Goal: Book appointment/travel/reservation

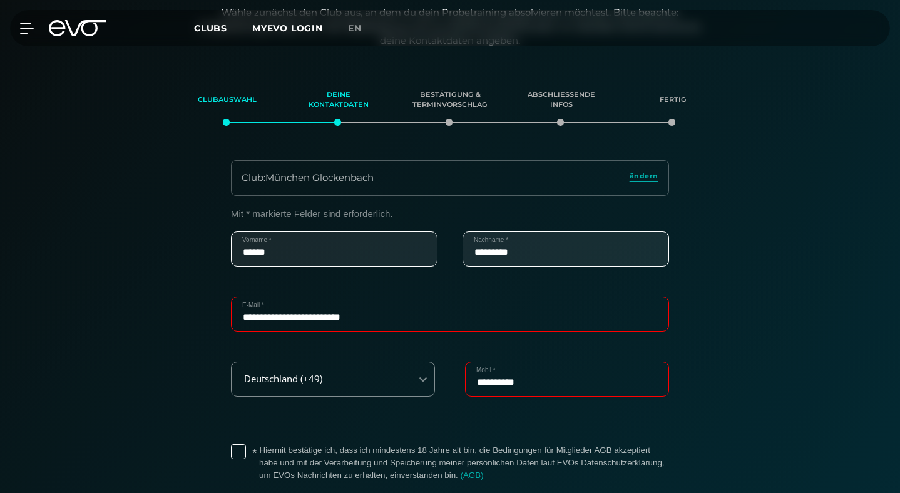
scroll to position [292, 0]
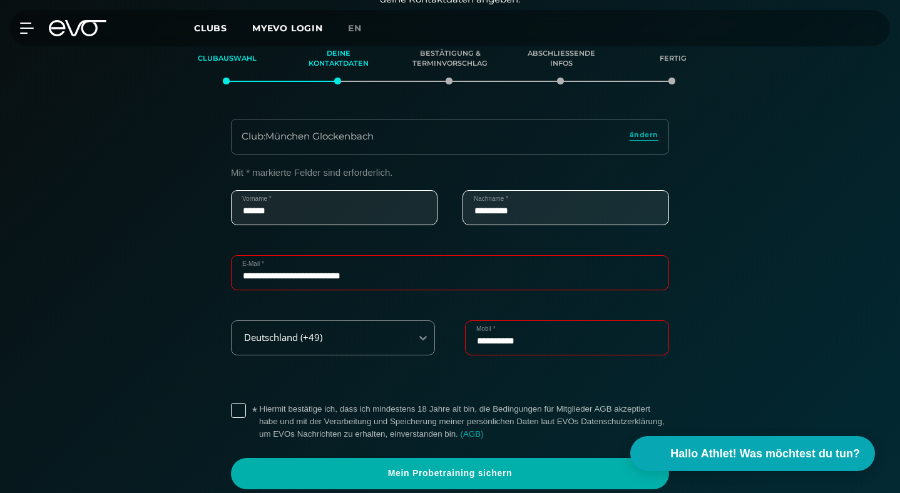
click at [259, 403] on label "* Hiermit bestätige ich, dass ich mindestens 18 Jahre alt bin, die Bedingungen …" at bounding box center [464, 422] width 410 height 38
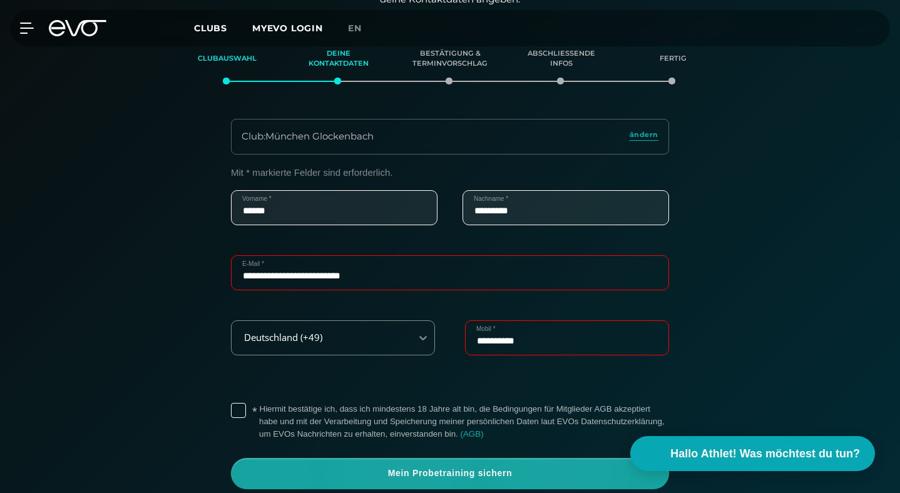
click at [374, 467] on span "Mein Probetraining sichern" at bounding box center [450, 473] width 408 height 13
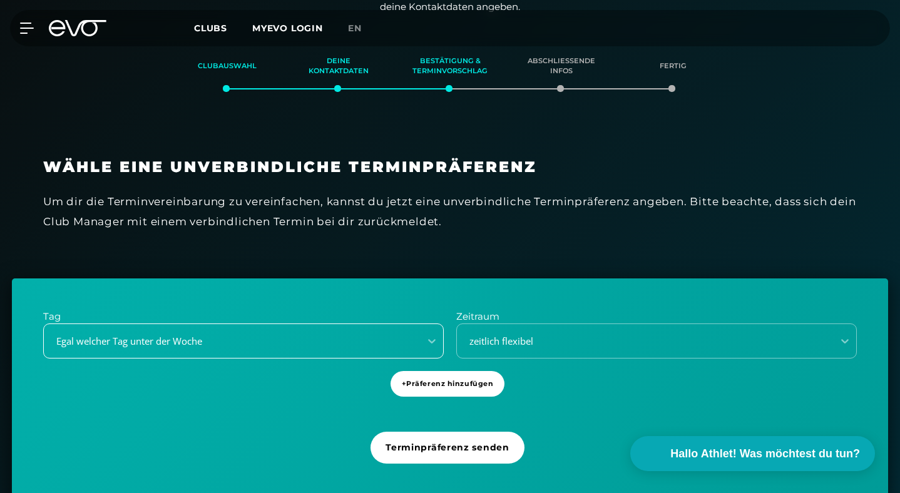
click at [185, 324] on div "Egal welcher Tag unter der Woche" at bounding box center [243, 341] width 401 height 35
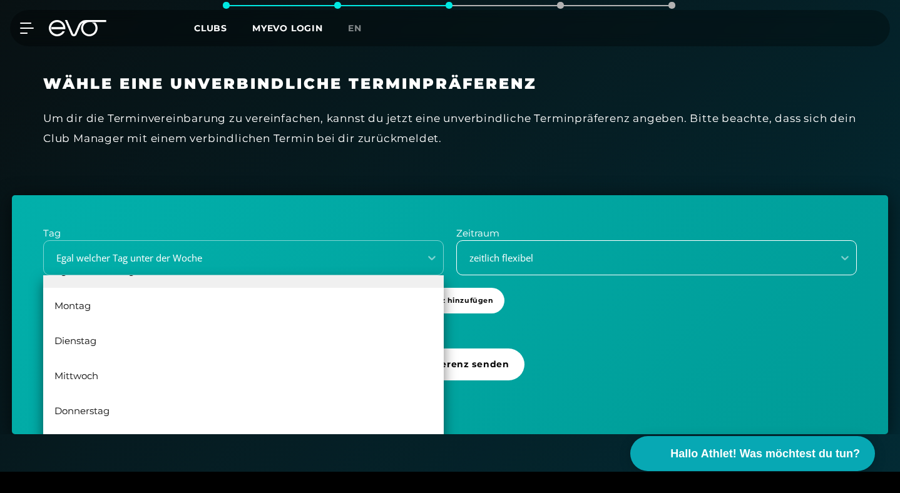
scroll to position [369, 0]
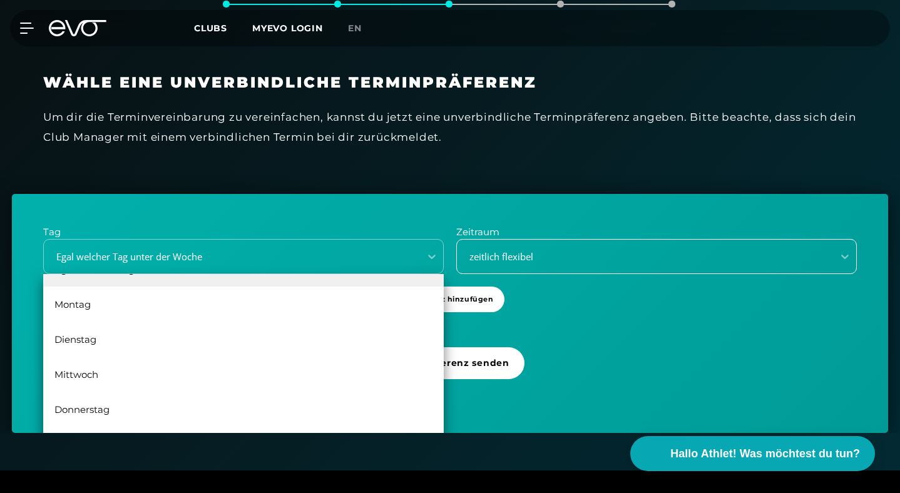
click at [551, 250] on div "zeitlich flexibel" at bounding box center [641, 257] width 366 height 14
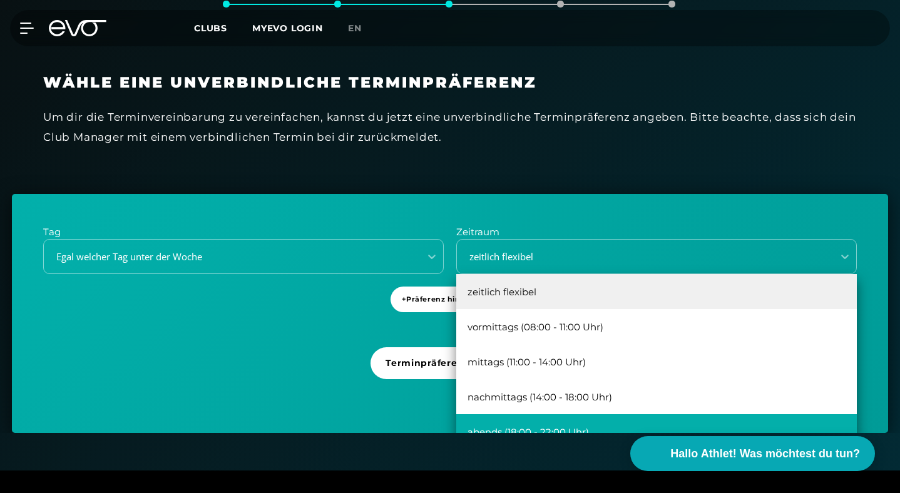
click at [572, 414] on div "abends (18:00 - 22:00 Uhr)" at bounding box center [656, 431] width 401 height 35
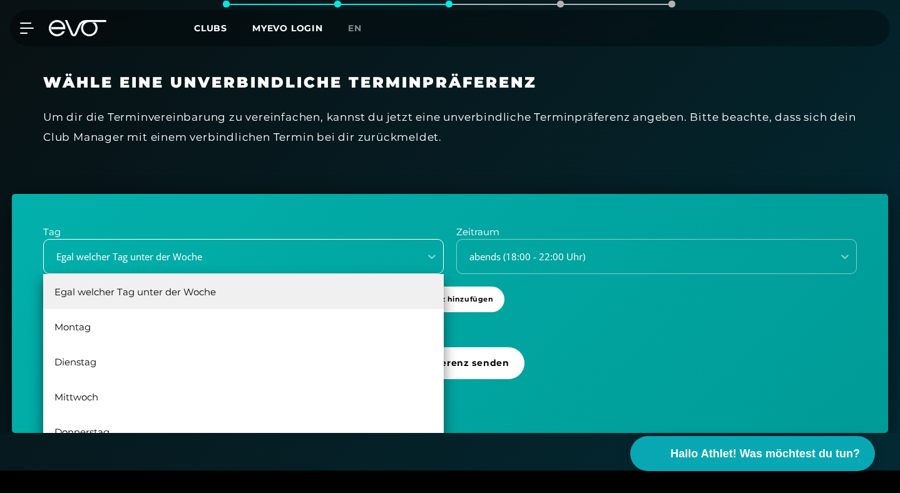
click at [314, 239] on div "Egal welcher Tag unter der Woche" at bounding box center [243, 256] width 401 height 35
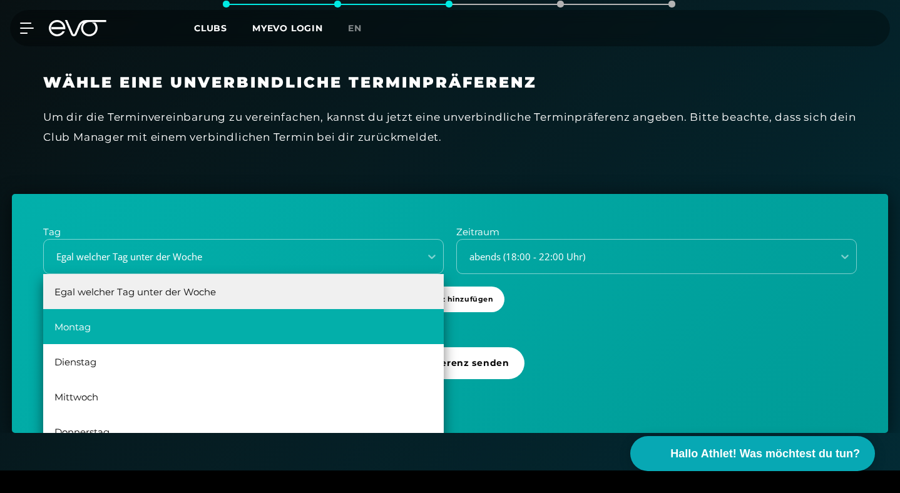
click at [166, 309] on div "Montag" at bounding box center [243, 326] width 401 height 35
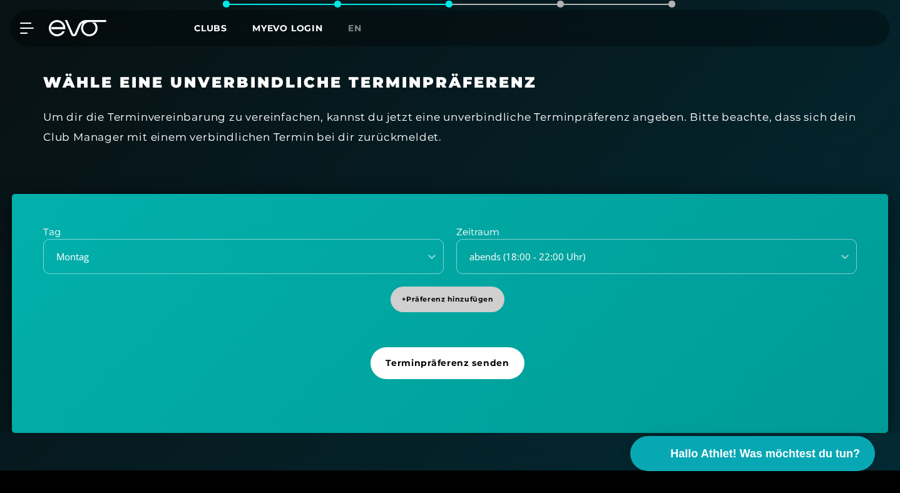
click at [465, 287] on span "+ Präferenz hinzufügen" at bounding box center [447, 300] width 115 height 26
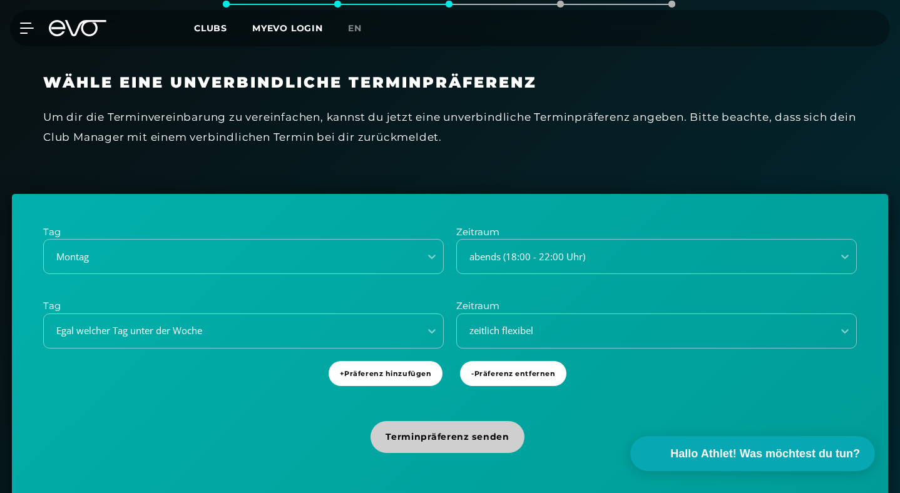
click at [450, 431] on span "Terminpräferenz senden" at bounding box center [446, 437] width 123 height 13
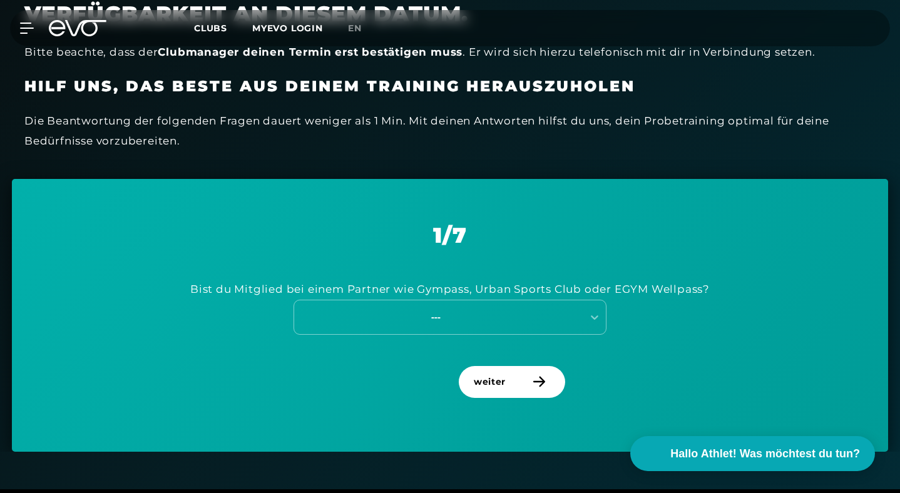
scroll to position [449, 0]
click at [441, 309] on div "---" at bounding box center [435, 316] width 281 height 14
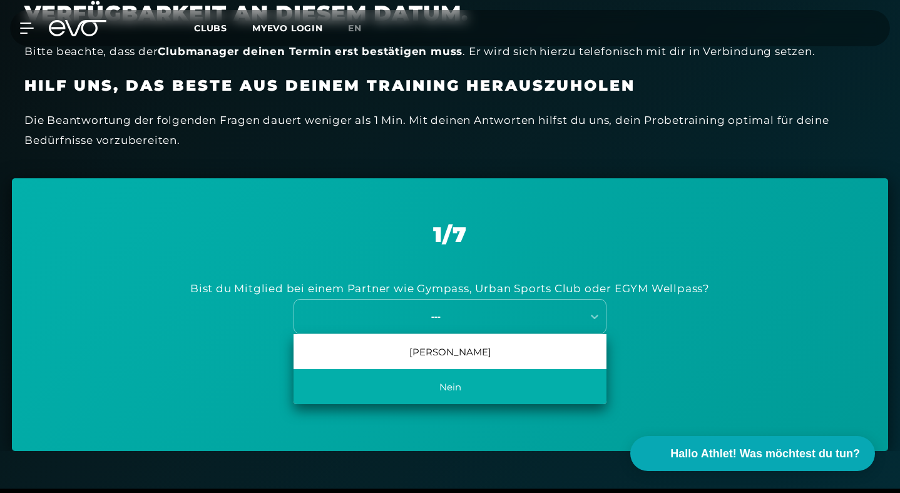
click at [451, 369] on div "Nein" at bounding box center [449, 386] width 313 height 35
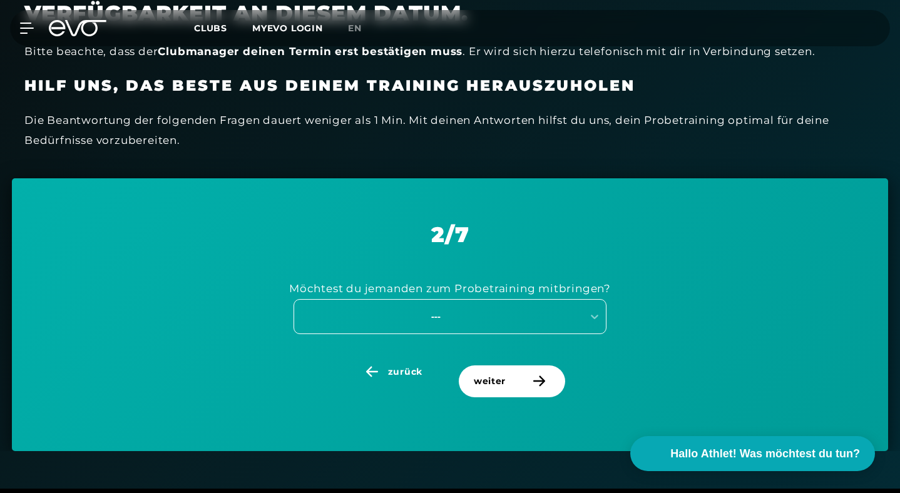
click at [452, 309] on div "---" at bounding box center [435, 316] width 281 height 14
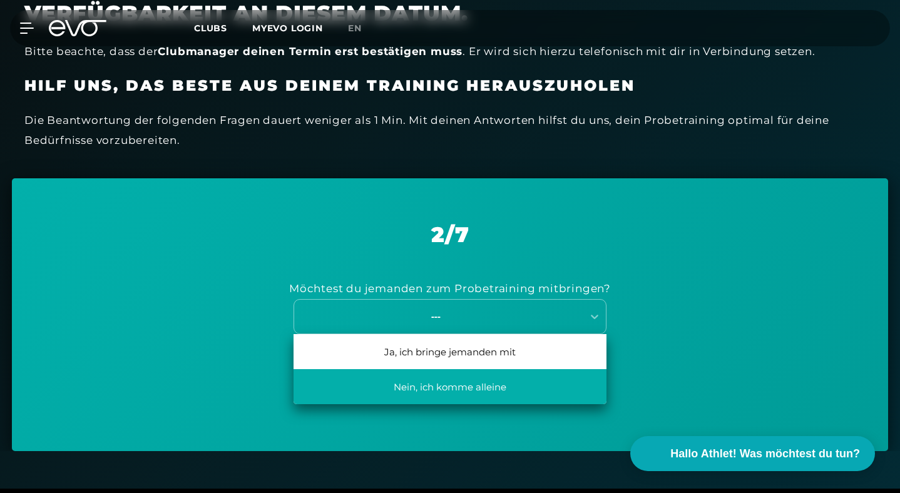
click at [448, 369] on div "Nein, ich komme alleine" at bounding box center [449, 386] width 313 height 35
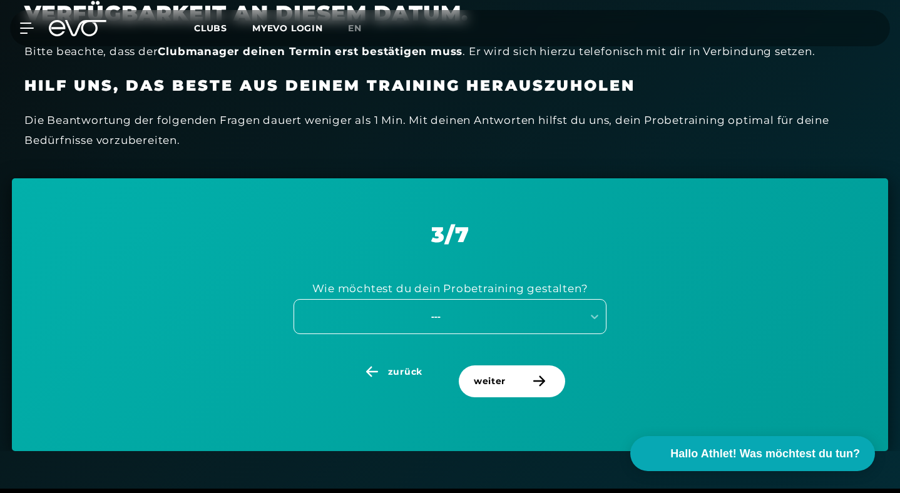
drag, startPoint x: 496, startPoint y: 325, endPoint x: 409, endPoint y: 260, distance: 108.6
click at [409, 309] on div "---" at bounding box center [435, 316] width 281 height 14
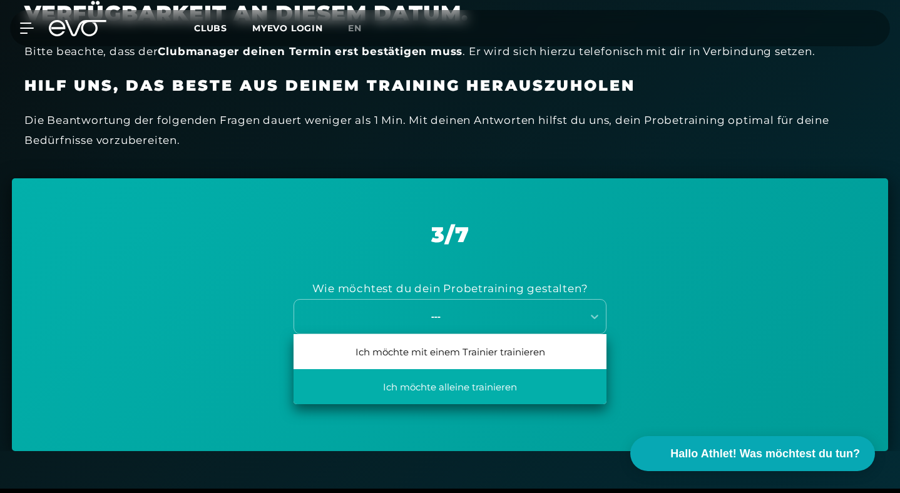
click at [408, 369] on div "Ich möchte alleine trainieren" at bounding box center [449, 386] width 313 height 35
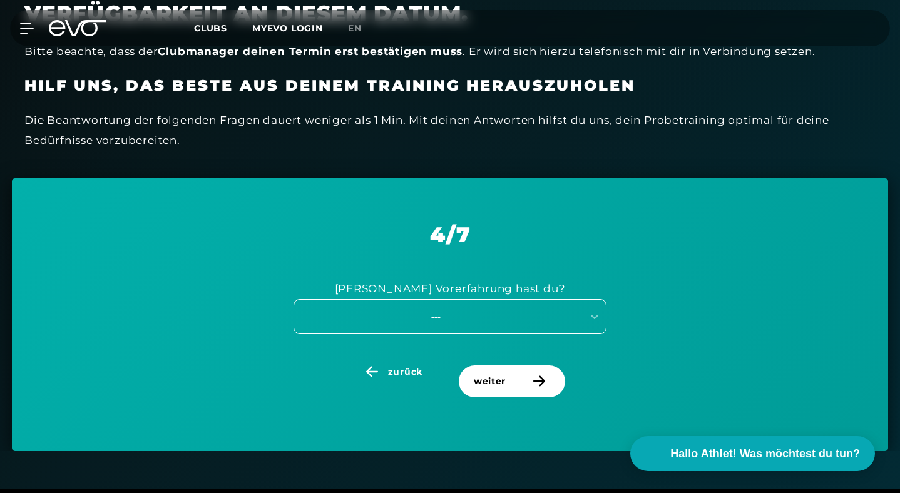
click at [455, 309] on div "---" at bounding box center [435, 316] width 281 height 14
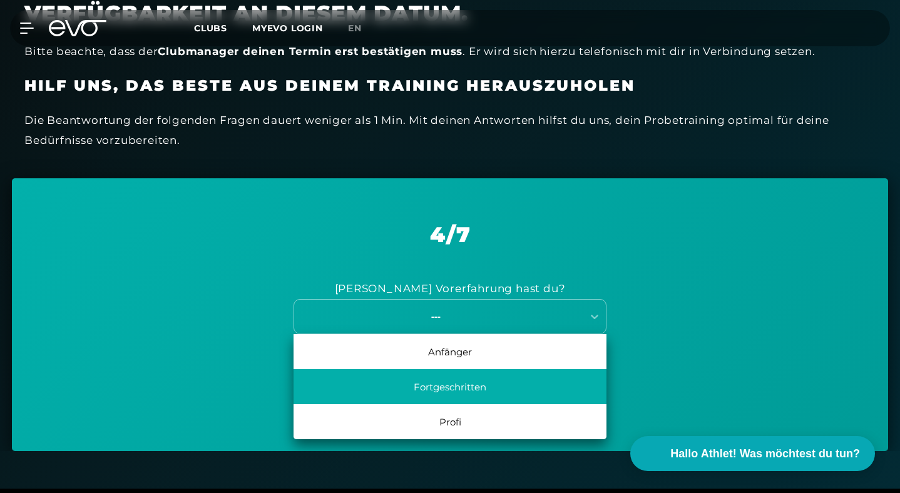
click at [464, 369] on div "Fortgeschritten" at bounding box center [449, 386] width 313 height 35
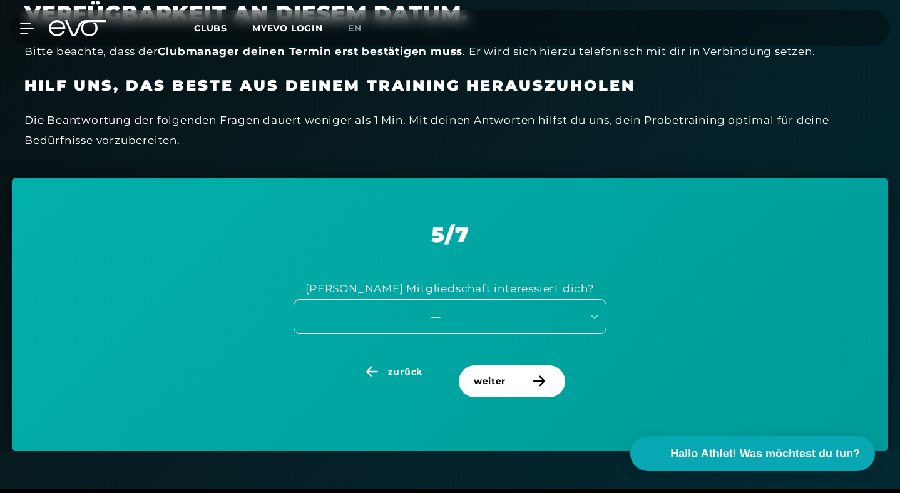
click at [466, 309] on div "---" at bounding box center [435, 316] width 281 height 14
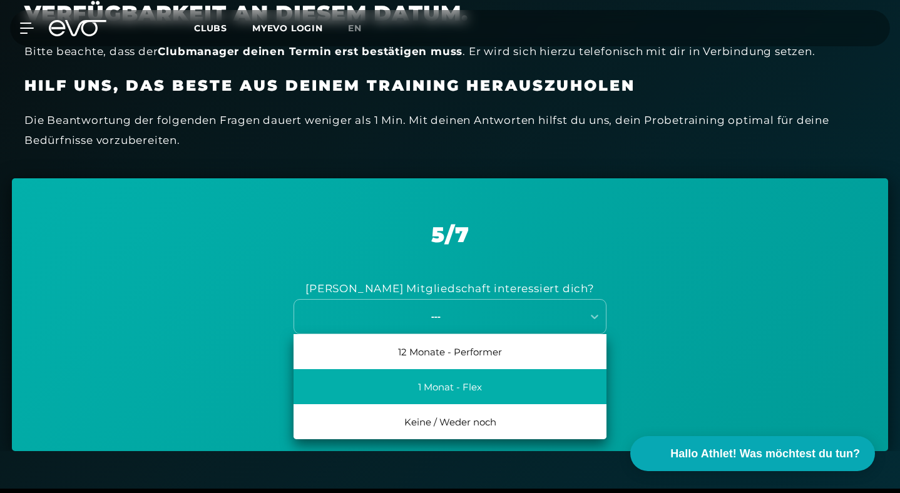
click at [468, 369] on div "1 Monat - Flex" at bounding box center [449, 386] width 313 height 35
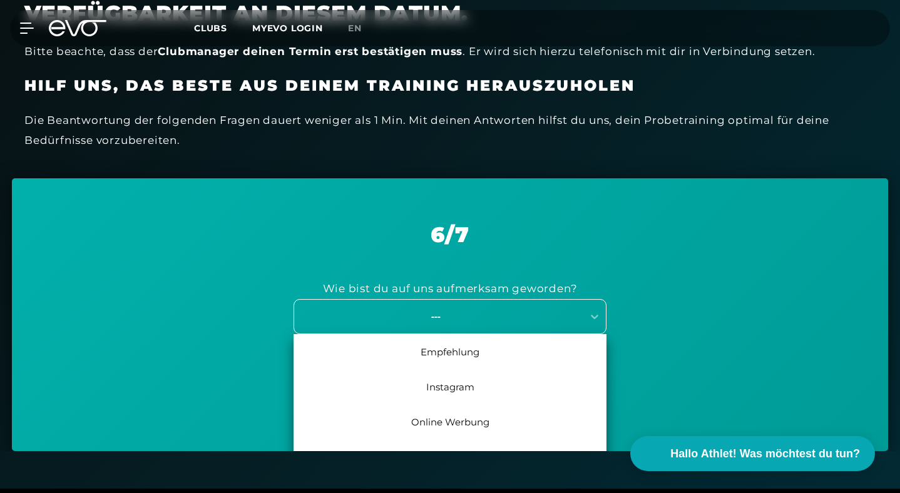
click at [484, 308] on div "---" at bounding box center [438, 316] width 288 height 17
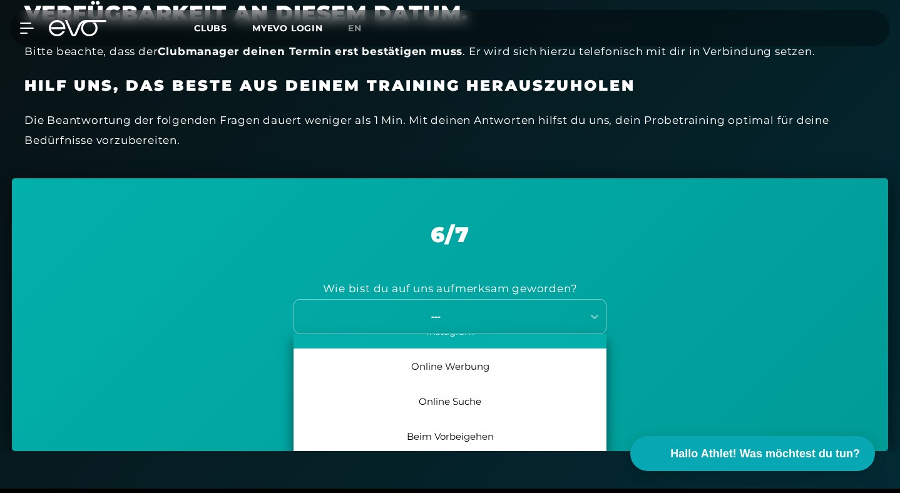
scroll to position [58, 0]
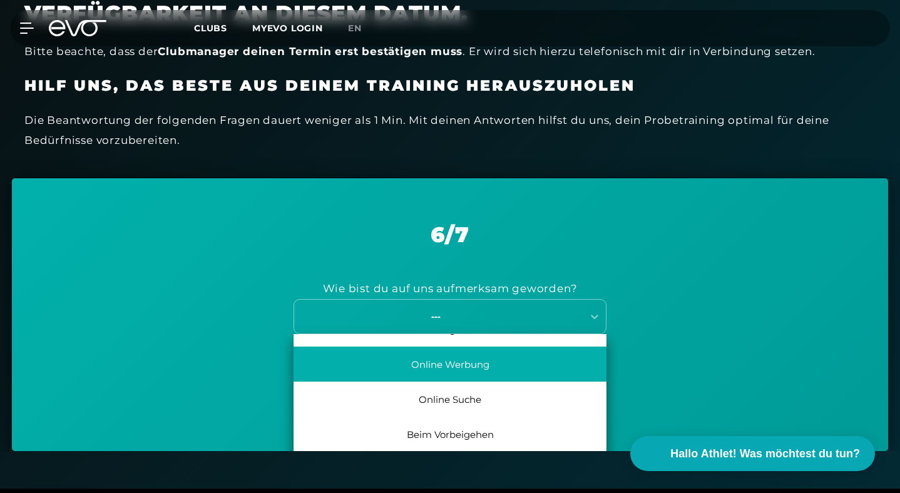
click at [482, 347] on div "Online Werbung" at bounding box center [449, 364] width 313 height 35
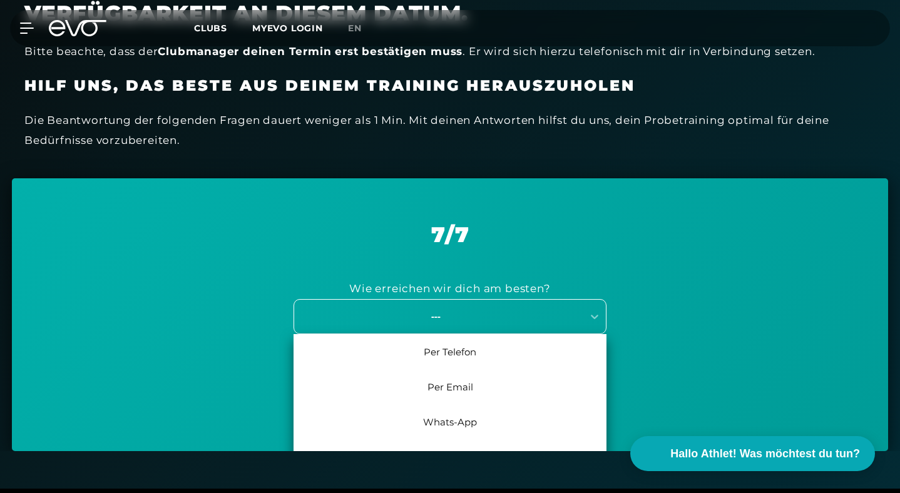
click at [482, 309] on div "---" at bounding box center [435, 316] width 281 height 14
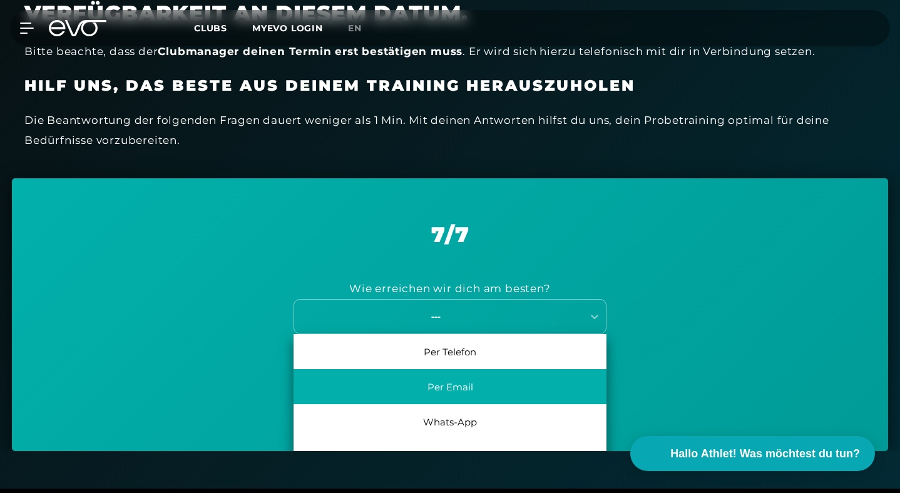
click at [452, 369] on div "Per Email" at bounding box center [449, 386] width 313 height 35
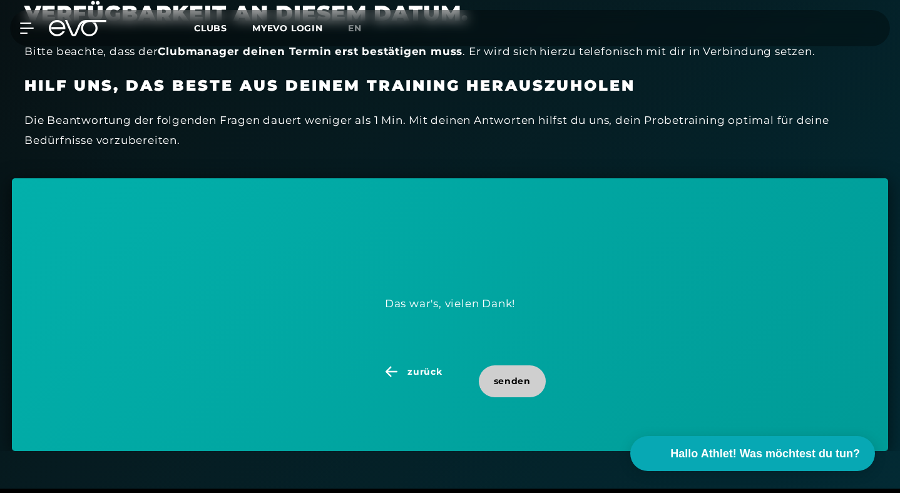
click at [514, 375] on span "senden" at bounding box center [512, 381] width 37 height 13
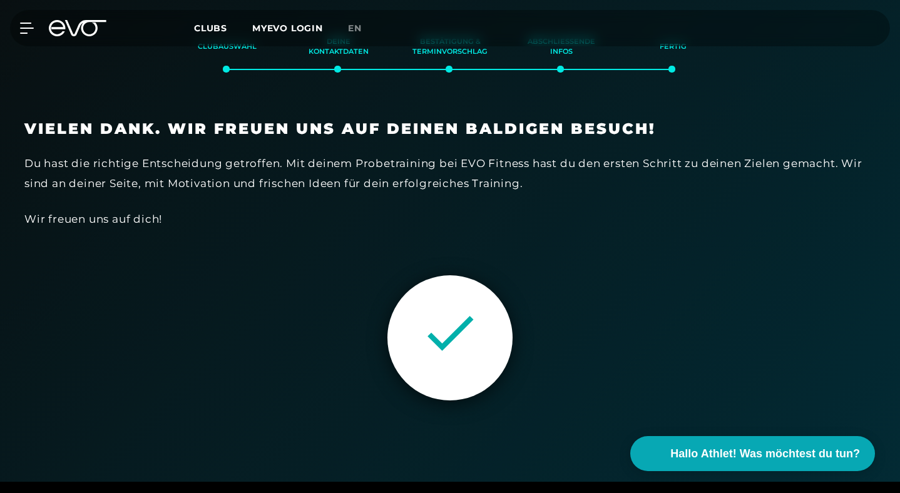
scroll to position [0, 0]
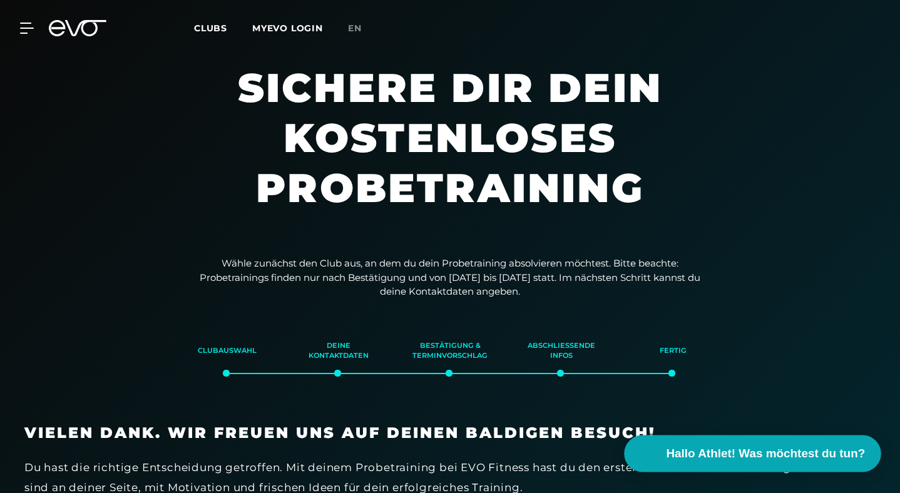
click at [730, 453] on span "Hallo Athlet! Was möchtest du tun?" at bounding box center [765, 454] width 199 height 18
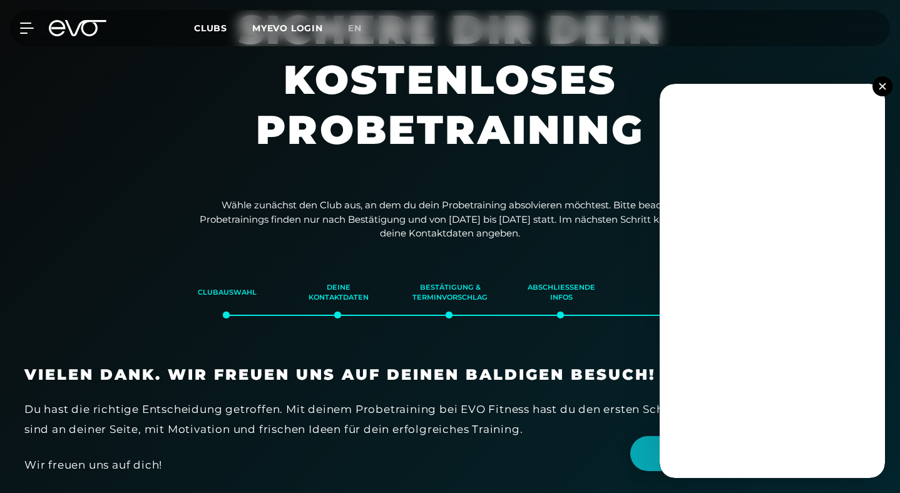
scroll to position [59, 0]
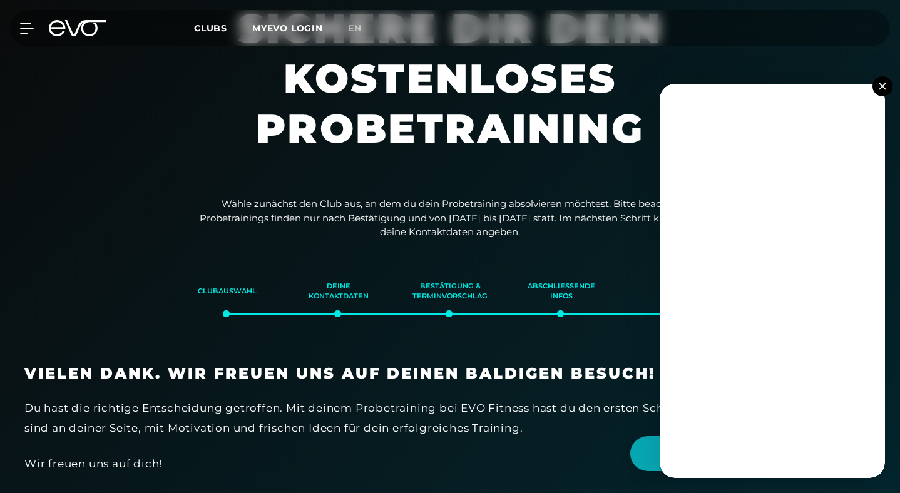
click at [543, 398] on div "Du hast die richtige Entscheidung getroffen. Mit deinem Probetraining bei EVO F…" at bounding box center [449, 418] width 851 height 41
